Goal: Check status: Check status

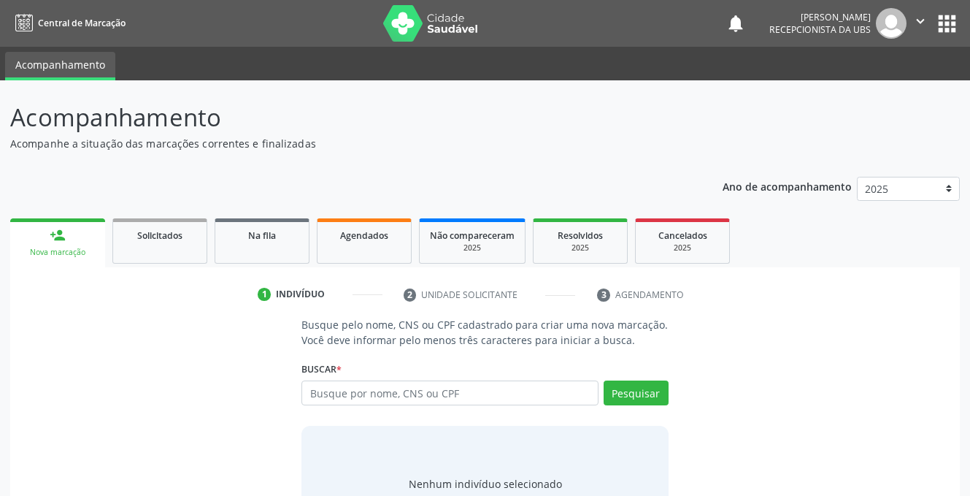
click at [353, 248] on link "Agendados" at bounding box center [364, 240] width 95 height 45
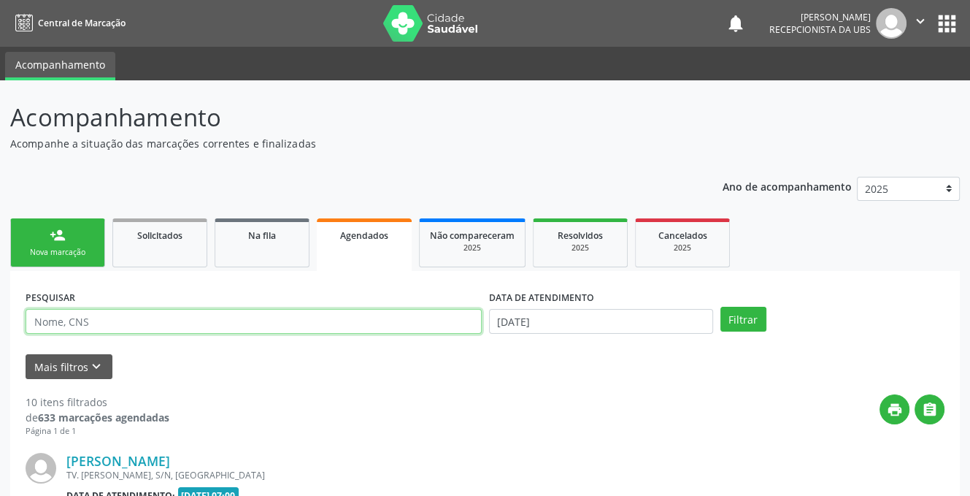
click at [206, 319] on input "text" at bounding box center [254, 321] width 456 height 25
type input "700603965151869"
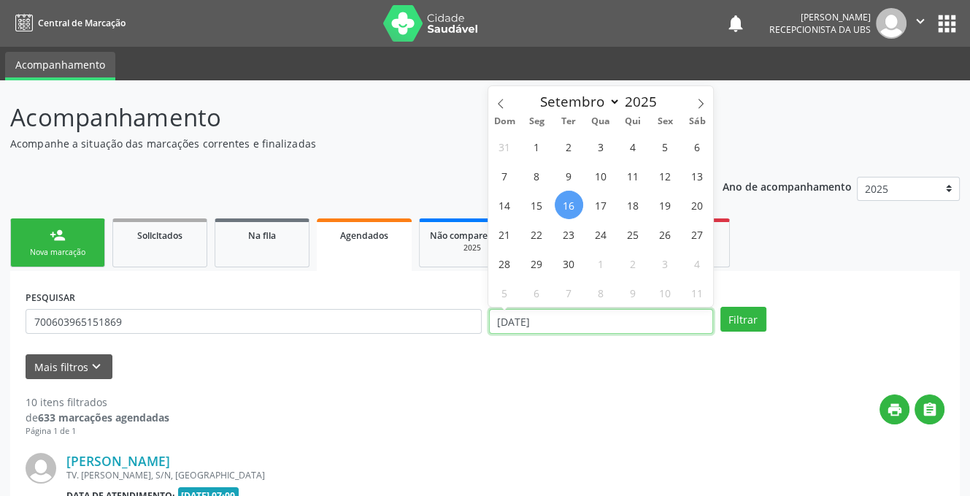
click at [569, 321] on input "[DATE]" at bounding box center [601, 321] width 224 height 25
click at [567, 207] on span "16" at bounding box center [569, 205] width 28 height 28
type input "[DATE]"
click at [596, 207] on span "17" at bounding box center [601, 205] width 28 height 28
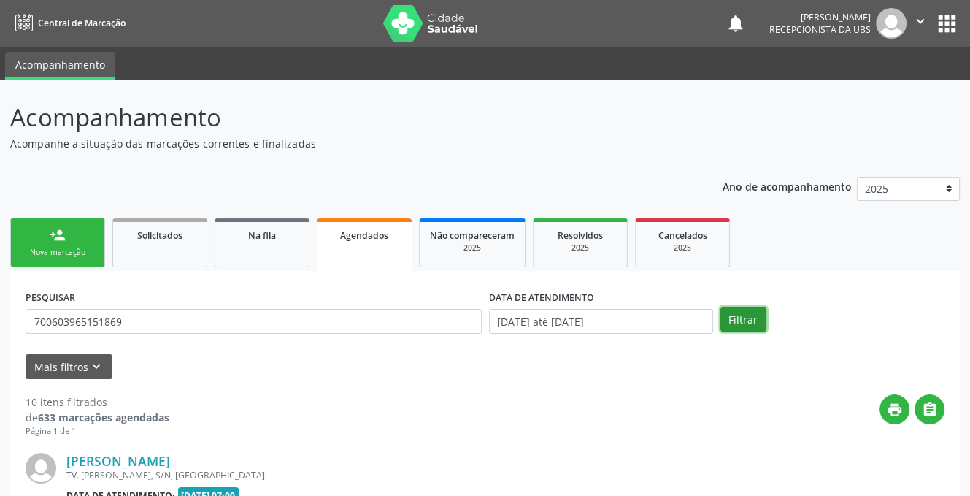
click at [739, 318] on button "Filtrar" at bounding box center [744, 319] width 46 height 25
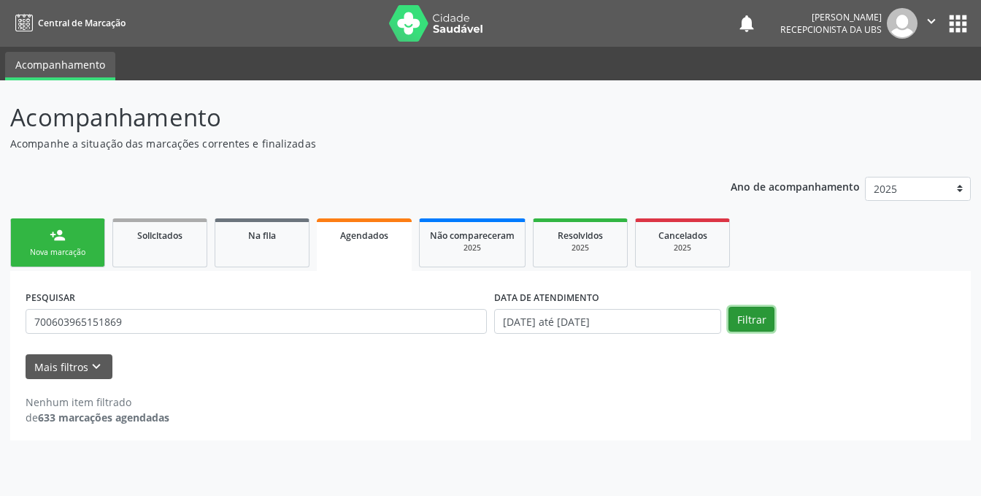
click at [756, 318] on button "Filtrar" at bounding box center [752, 319] width 46 height 25
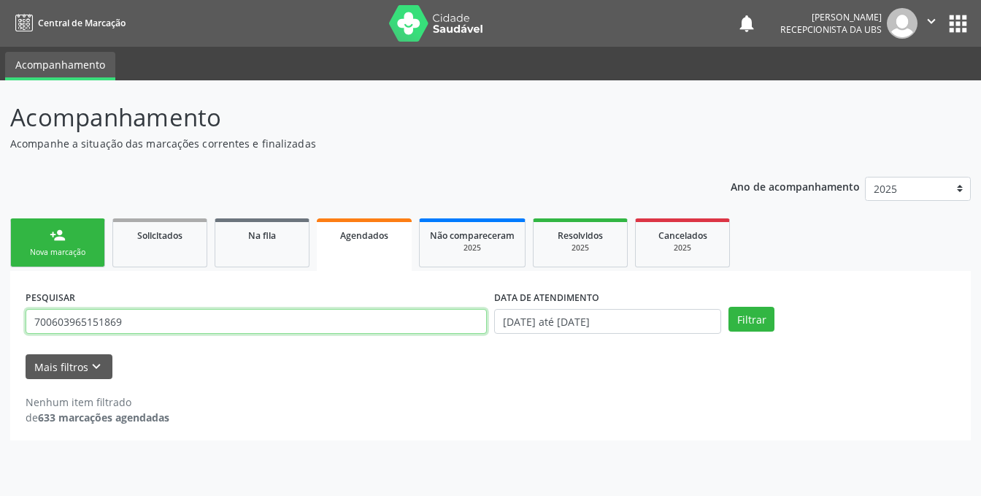
click at [175, 321] on input "700603965151869" at bounding box center [256, 321] width 461 height 25
type input "7"
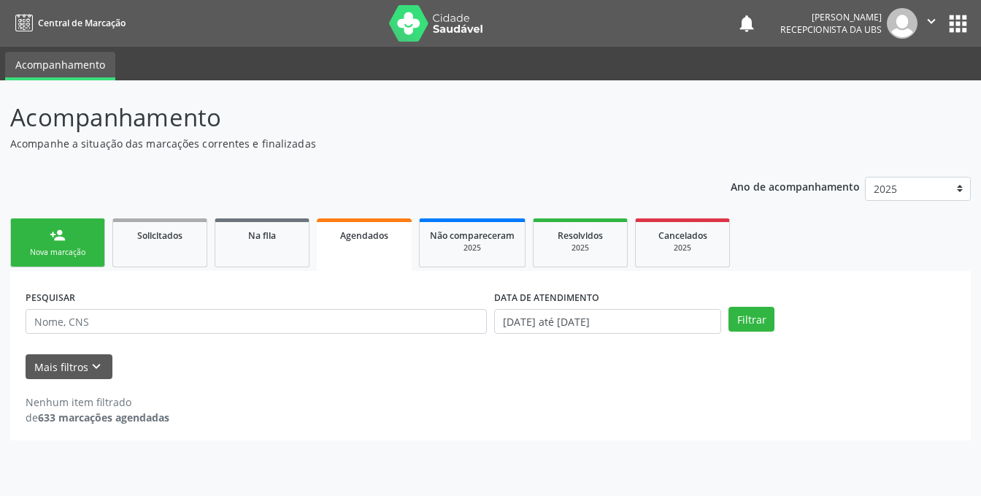
click at [50, 239] on div "person_add" at bounding box center [58, 235] width 16 height 16
